Goal: Feedback & Contribution: Leave review/rating

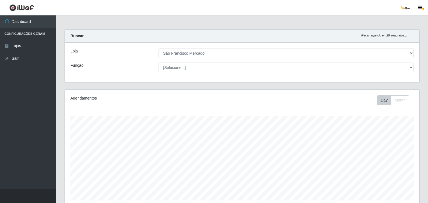
select select "168"
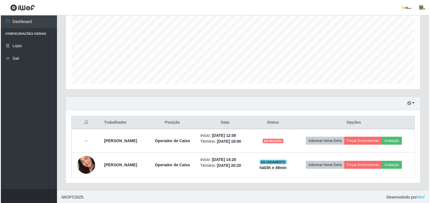
scroll to position [116, 355]
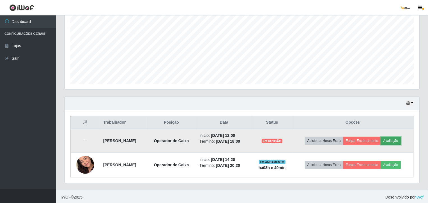
click at [397, 141] on button "Avaliação" at bounding box center [391, 141] width 20 height 8
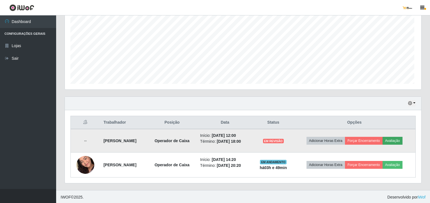
scroll to position [116, 352]
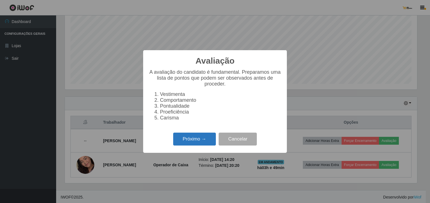
click at [208, 138] on button "Próximo →" at bounding box center [194, 139] width 43 height 13
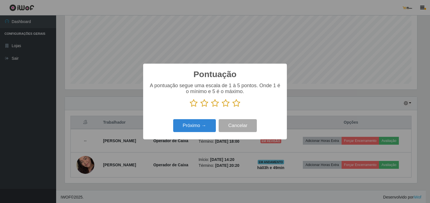
scroll to position [280357, 280121]
click at [227, 104] on icon at bounding box center [226, 103] width 8 height 8
click at [222, 107] on input "radio" at bounding box center [222, 107] width 0 height 0
click at [202, 124] on button "Próximo →" at bounding box center [194, 125] width 43 height 13
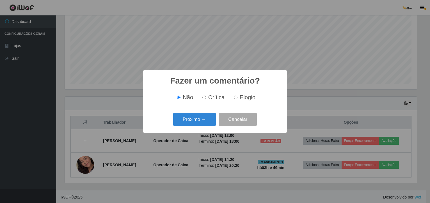
click at [202, 124] on button "Próximo →" at bounding box center [194, 119] width 43 height 13
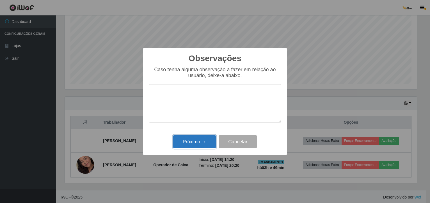
click at [201, 137] on button "Próximo →" at bounding box center [194, 141] width 43 height 13
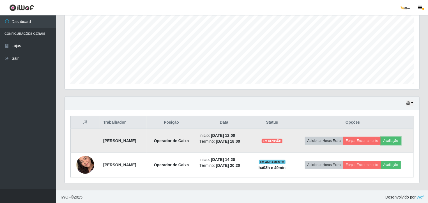
scroll to position [116, 355]
click at [368, 141] on button "Forçar Encerramento" at bounding box center [362, 141] width 38 height 8
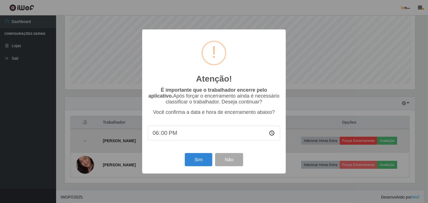
scroll to position [116, 352]
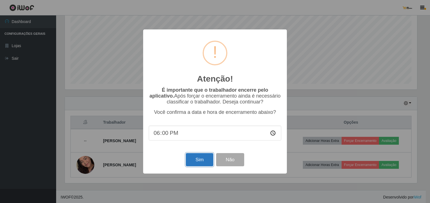
click at [206, 159] on button "Sim" at bounding box center [199, 159] width 27 height 13
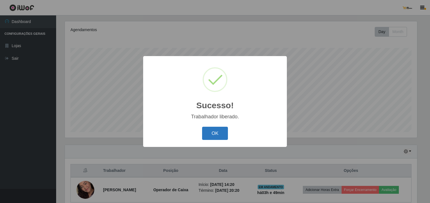
click at [226, 133] on button "OK" at bounding box center [215, 133] width 26 height 13
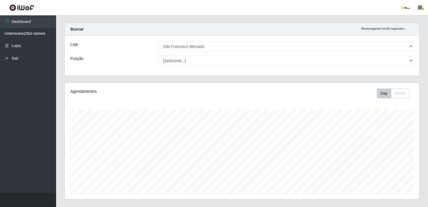
scroll to position [0, 0]
